Goal: Task Accomplishment & Management: Manage account settings

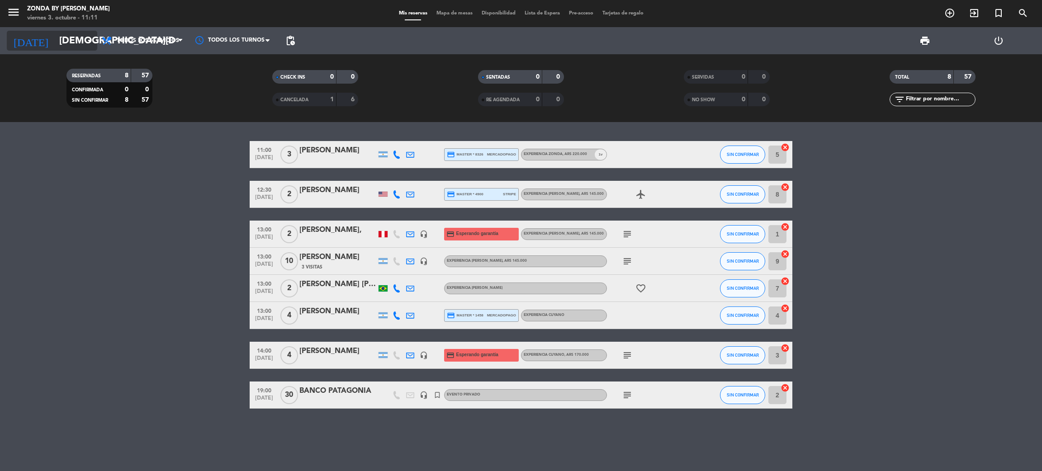
click at [78, 33] on input "[DEMOGRAPHIC_DATA][DATE]" at bounding box center [117, 41] width 124 height 20
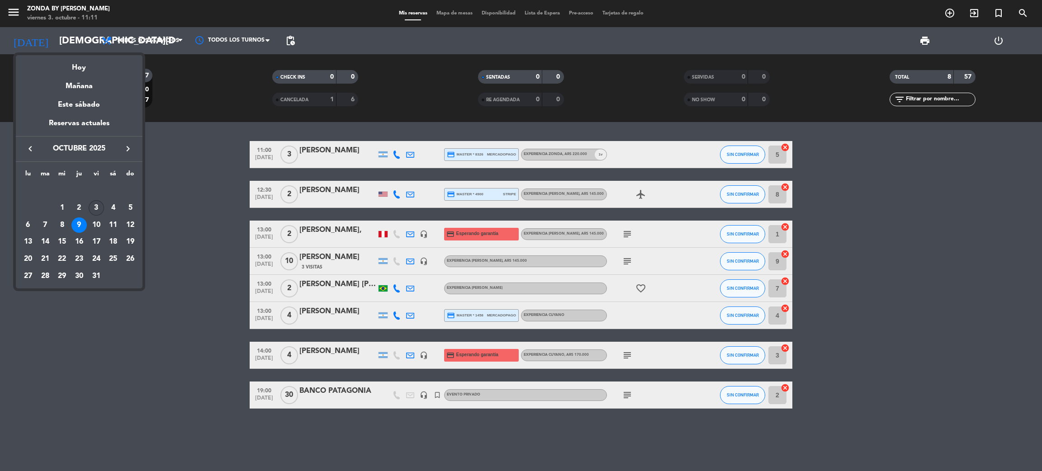
click at [99, 208] on div "3" at bounding box center [96, 207] width 15 height 15
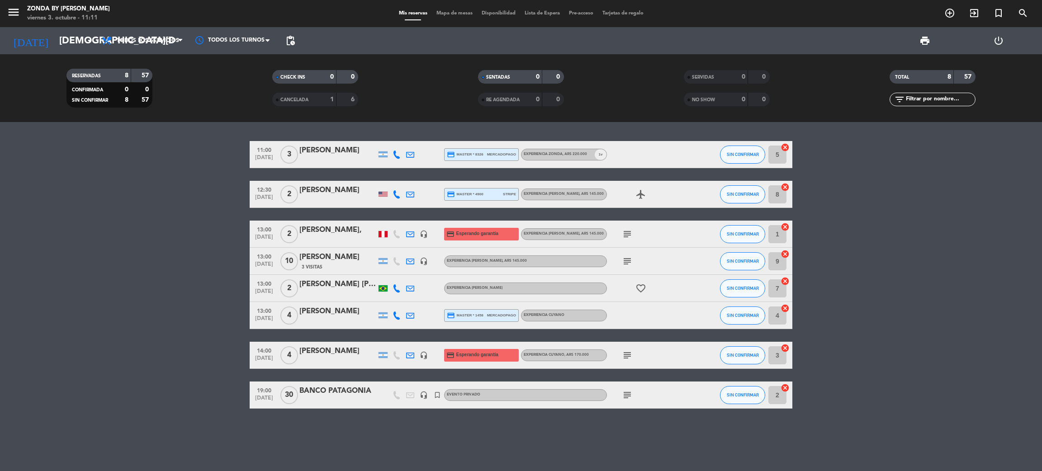
type input "[DATE]"
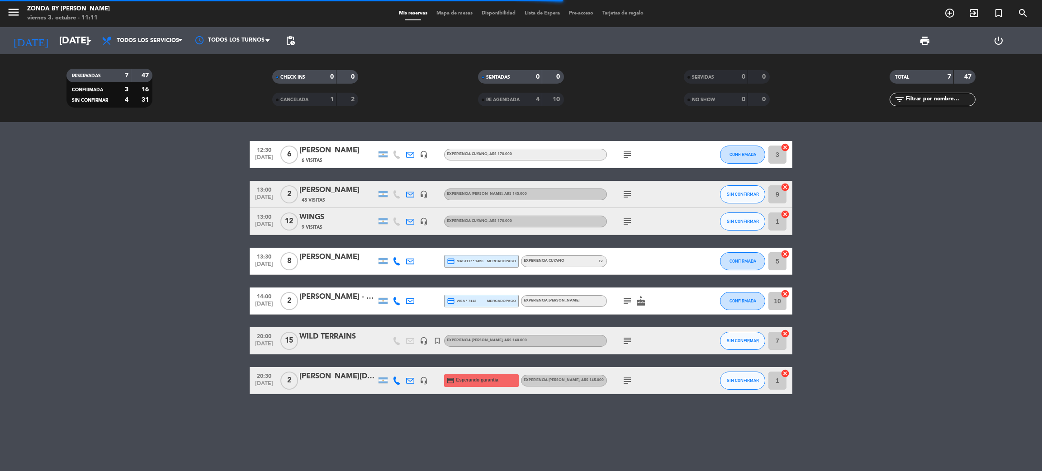
click at [99, 208] on bookings-row "12:30 [DATE] 6 [PERSON_NAME] 6 Visitas headset_mic EXPERIENCIA CUYANO , ARS 170…" at bounding box center [521, 267] width 1042 height 253
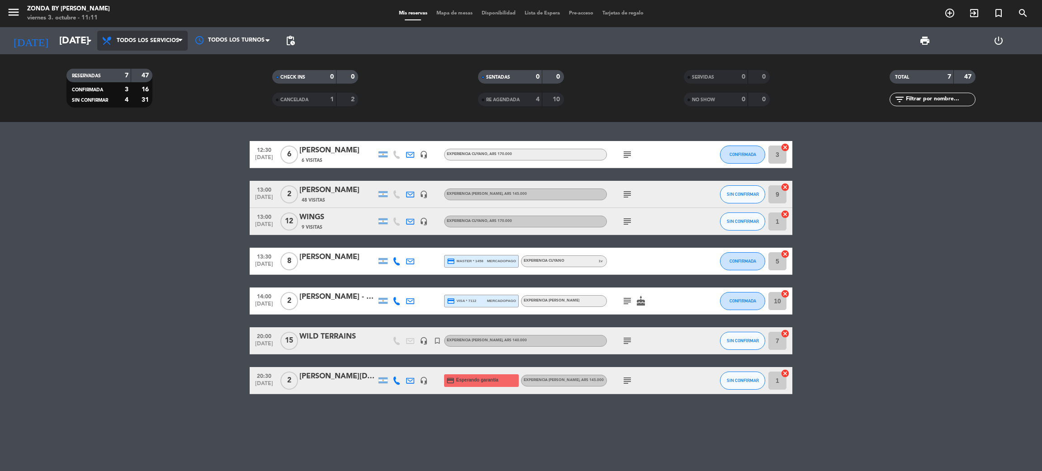
click at [160, 41] on span "Todos los servicios" at bounding box center [148, 41] width 62 height 6
click at [132, 103] on div "menu Zonda by [PERSON_NAME] [DATE] 3. octubre - 11:11 Mis reservas Mapa de mesa…" at bounding box center [521, 61] width 1042 height 122
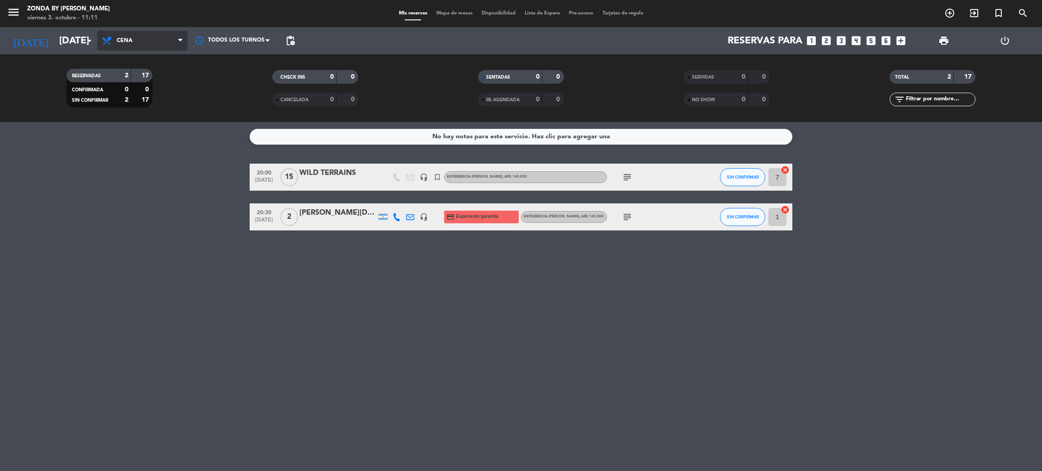
click at [173, 42] on span "Cena" at bounding box center [142, 41] width 90 height 20
click at [140, 78] on div "menu Zonda by [PERSON_NAME] [DATE] 3. octubre - 11:11 Mis reservas Mapa de mesa…" at bounding box center [521, 61] width 1042 height 122
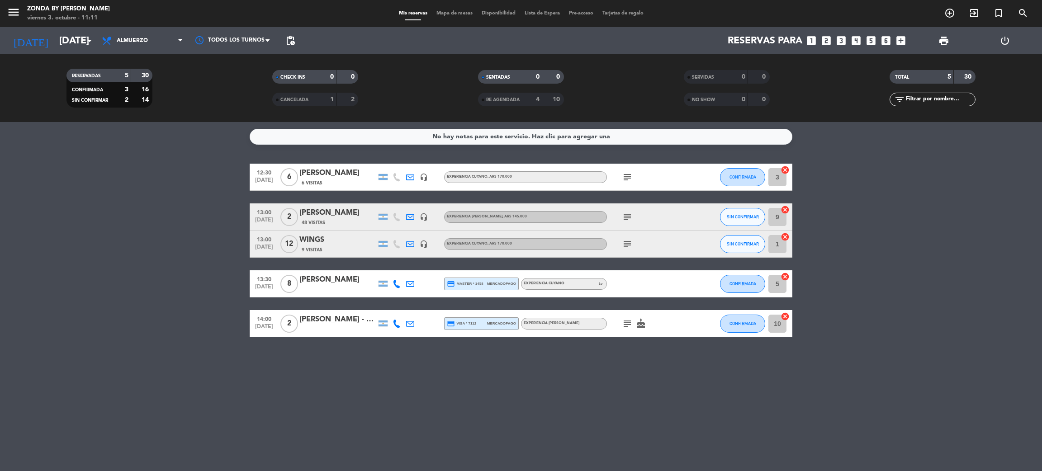
click at [120, 186] on bookings-row "12:30 [DATE] 6 [PERSON_NAME] 6 Visitas headset_mic EXPERIENCIA CUYANO , ARS 170…" at bounding box center [521, 251] width 1042 height 174
click at [123, 252] on bookings-row "12:30 [DATE] 6 [PERSON_NAME] 6 Visitas headset_mic EXPERIENCIA CUYANO , ARS 170…" at bounding box center [521, 251] width 1042 height 174
